Goal: Navigation & Orientation: Understand site structure

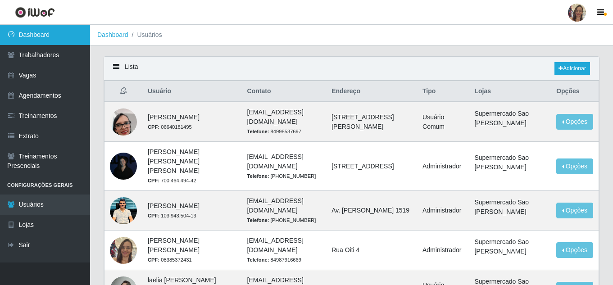
click at [32, 37] on link "Dashboard" at bounding box center [45, 35] width 90 height 20
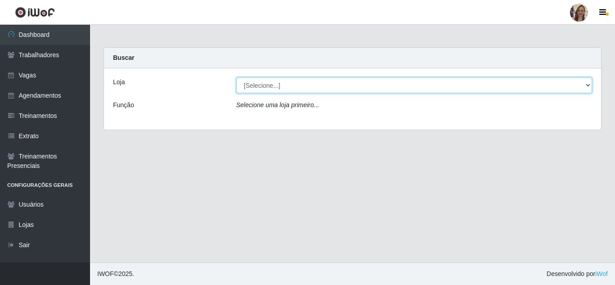
click at [268, 90] on select "[Selecione...] Supermercado Sao Francisco - Amarante" at bounding box center [415, 85] width 356 height 16
select select "383"
click at [237, 77] on select "[Selecione...] Supermercado Sao Francisco - Amarante" at bounding box center [415, 85] width 356 height 16
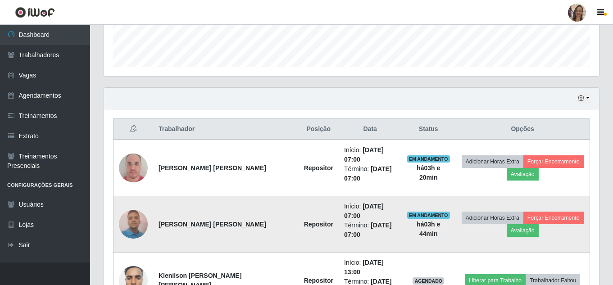
scroll to position [250, 0]
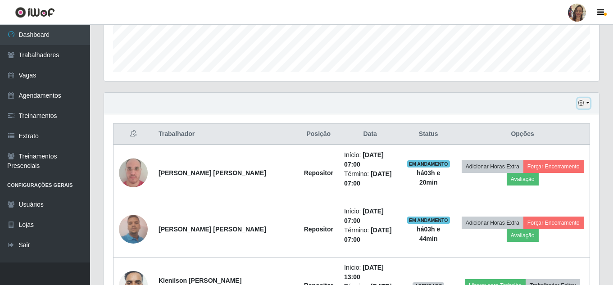
click at [587, 103] on button "button" at bounding box center [584, 103] width 13 height 10
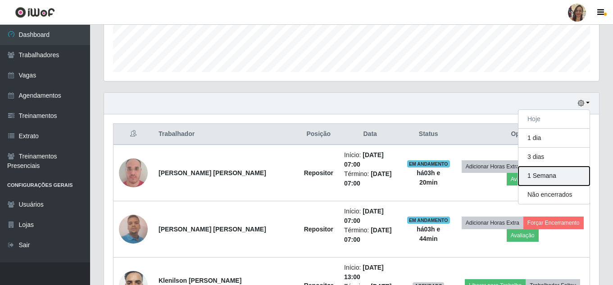
click at [549, 179] on button "1 Semana" at bounding box center [554, 176] width 71 height 19
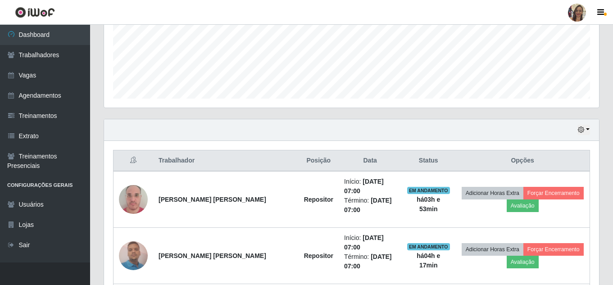
scroll to position [223, 0]
click at [588, 130] on button "button" at bounding box center [584, 130] width 13 height 10
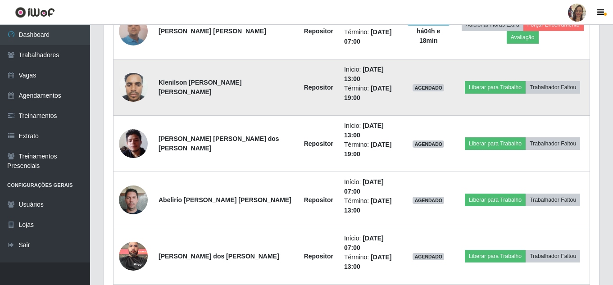
scroll to position [403, 0]
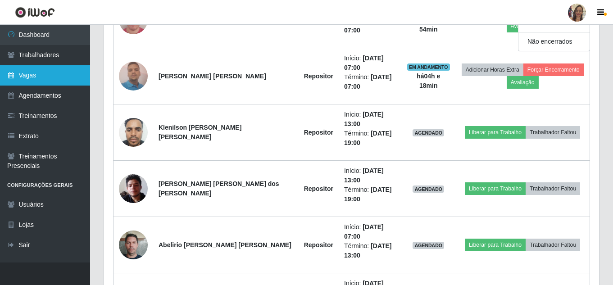
click at [29, 79] on link "Vagas" at bounding box center [45, 75] width 90 height 20
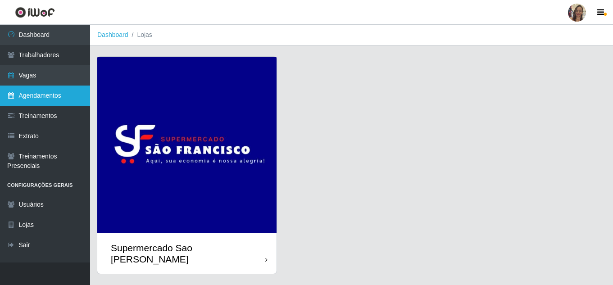
click at [31, 96] on link "Agendamentos" at bounding box center [45, 96] width 90 height 20
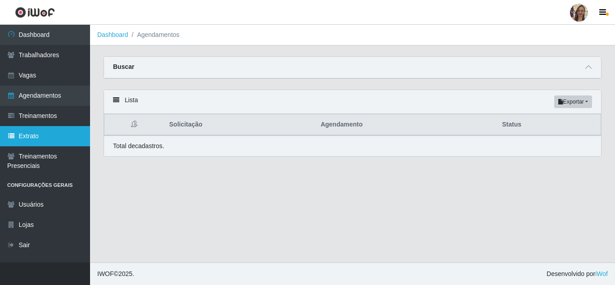
click at [27, 141] on link "Extrato" at bounding box center [45, 136] width 90 height 20
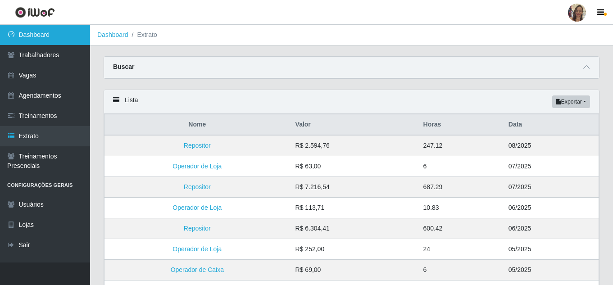
click at [26, 38] on link "Dashboard" at bounding box center [45, 35] width 90 height 20
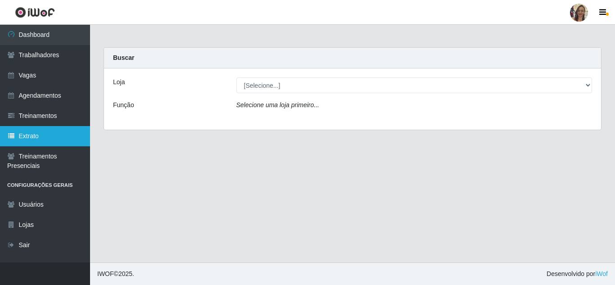
click at [37, 139] on link "Extrato" at bounding box center [45, 136] width 90 height 20
